Goal: Check status

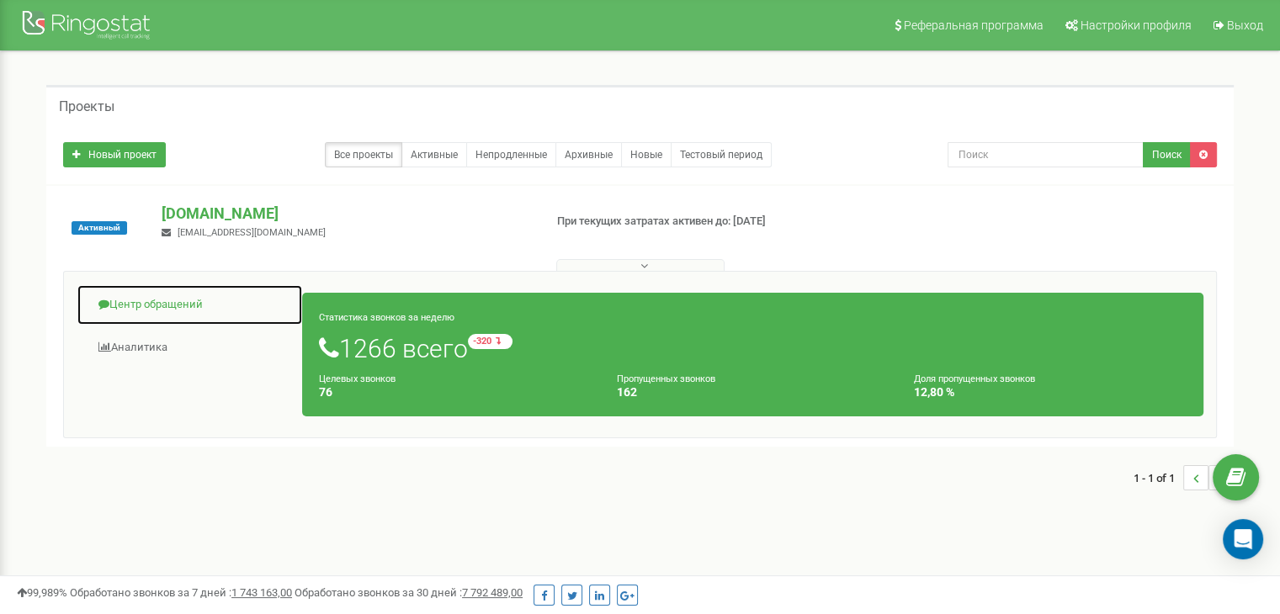
click at [243, 316] on link "Центр обращений" at bounding box center [190, 305] width 226 height 41
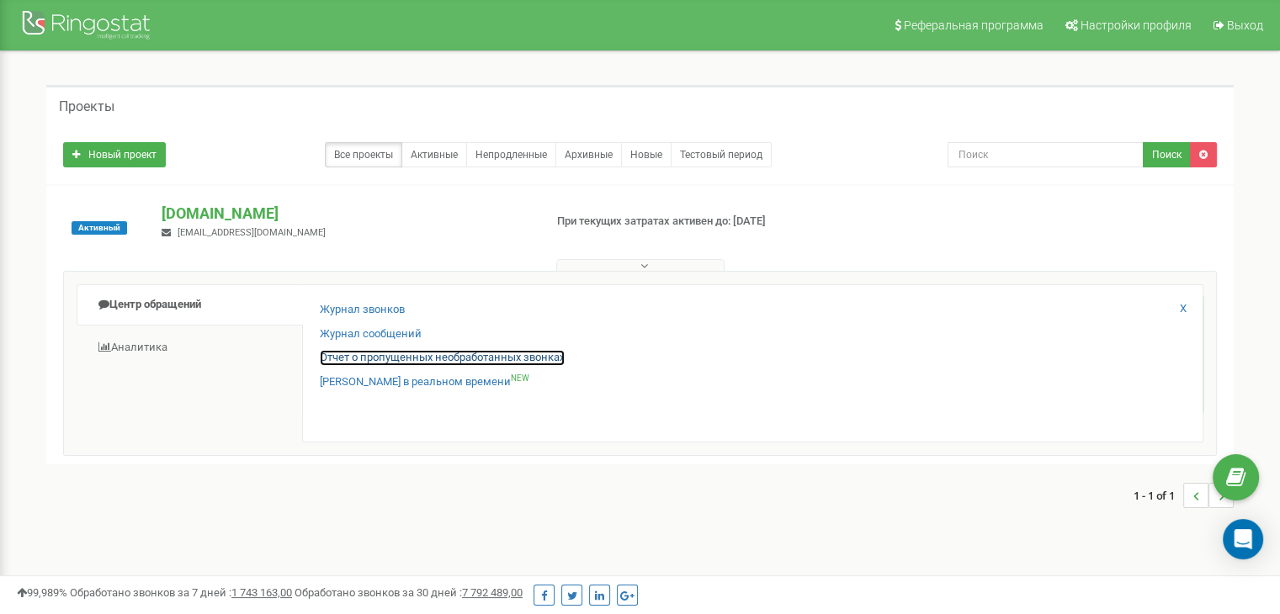
click at [428, 361] on link "Отчет о пропущенных необработанных звонках" at bounding box center [442, 358] width 245 height 16
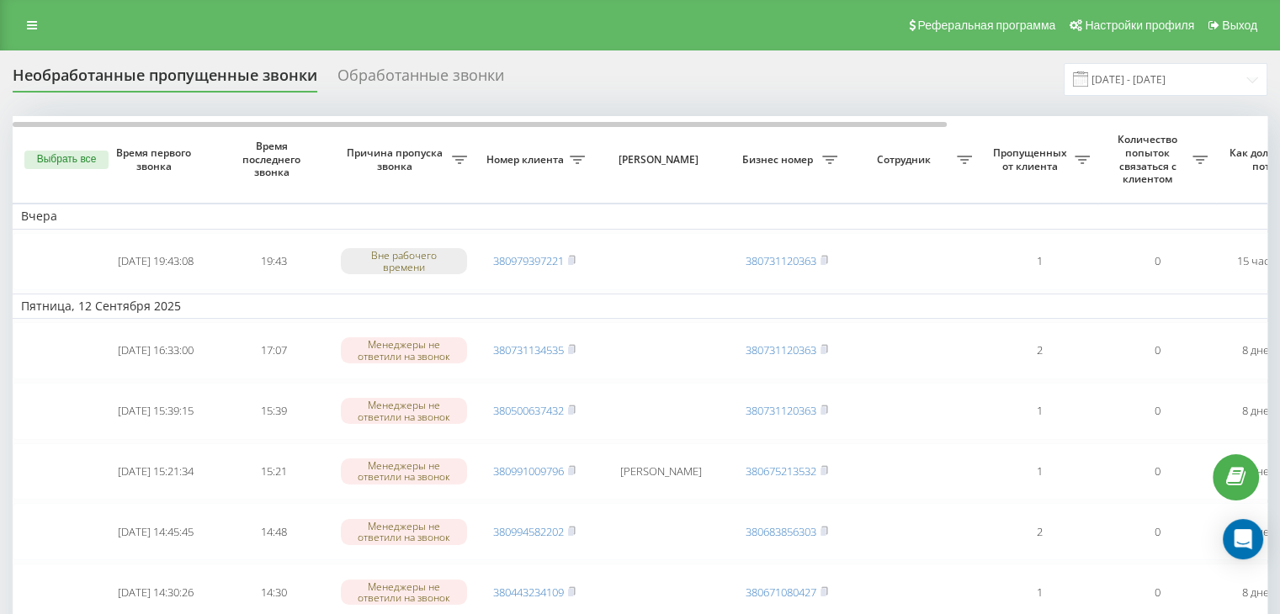
click at [471, 78] on div "Обработанные звонки" at bounding box center [421, 79] width 167 height 26
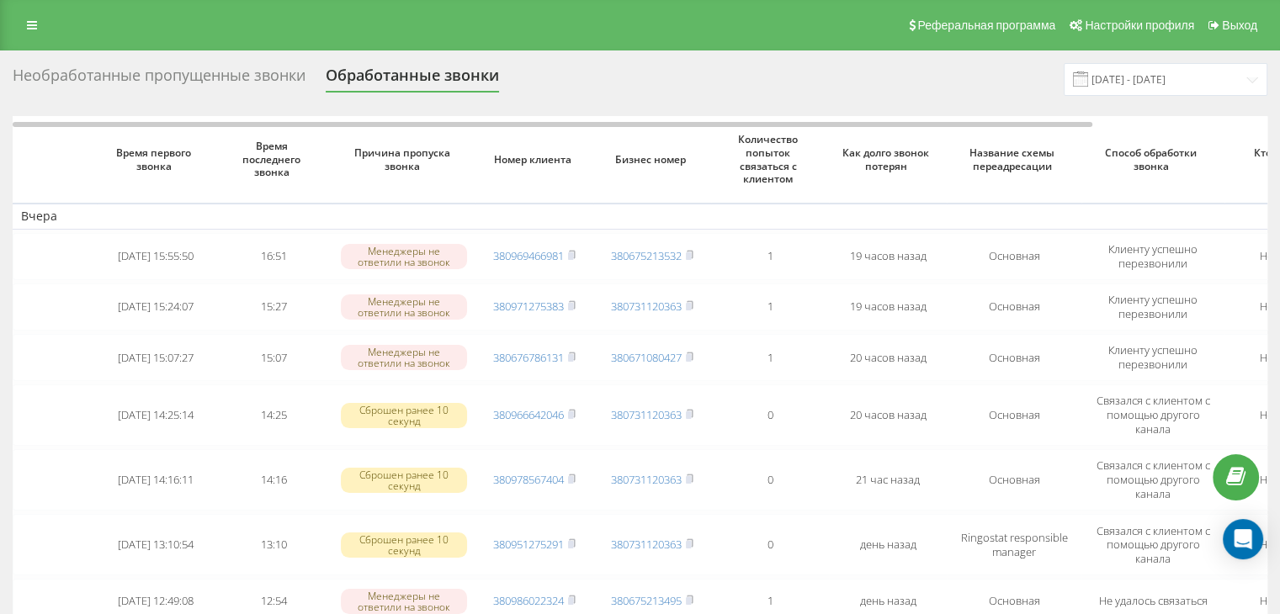
click at [272, 72] on div "Необработанные пропущенные звонки" at bounding box center [159, 79] width 293 height 26
